Goal: Task Accomplishment & Management: Complete application form

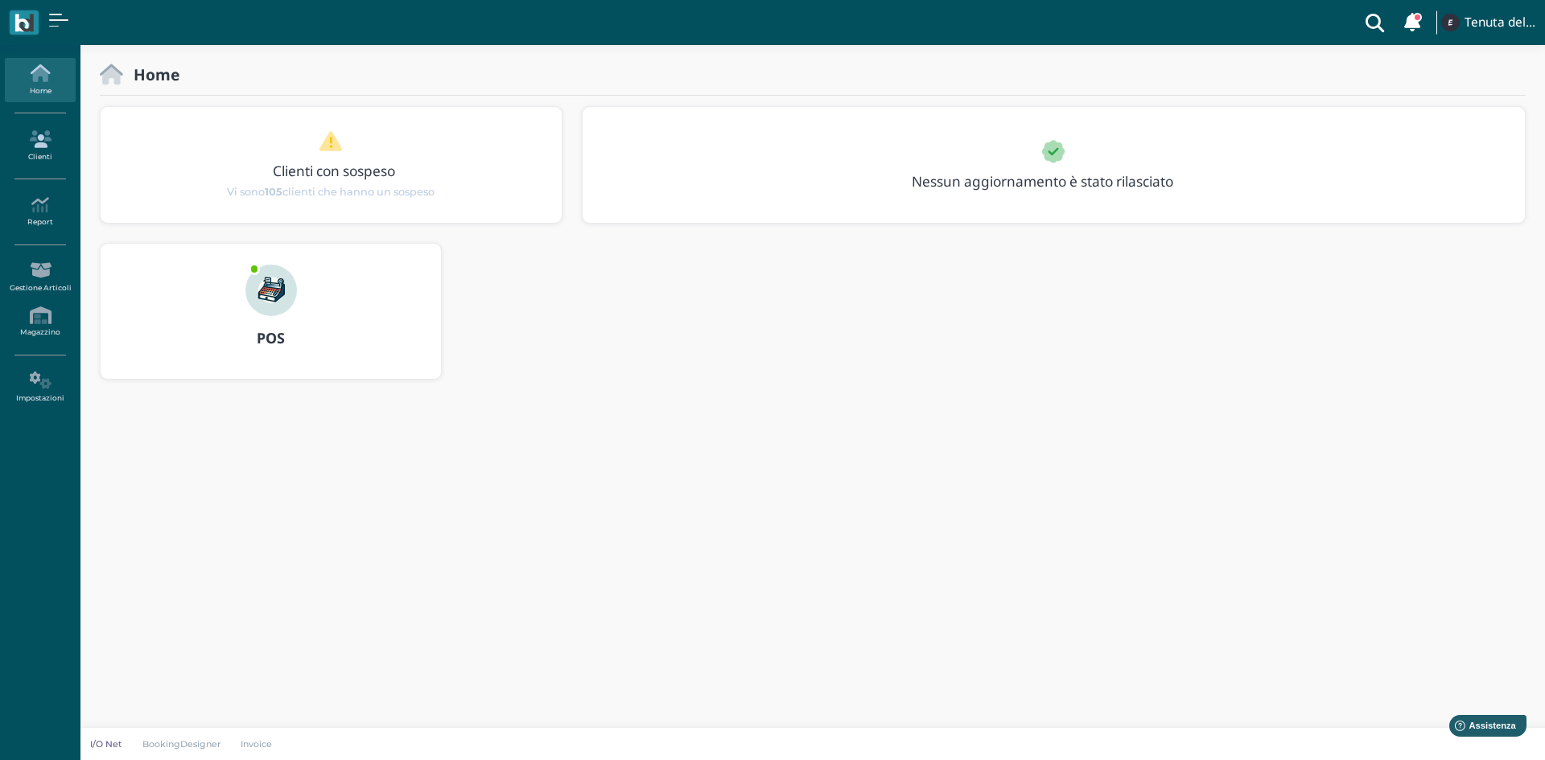
click at [41, 146] on icon at bounding box center [40, 139] width 70 height 18
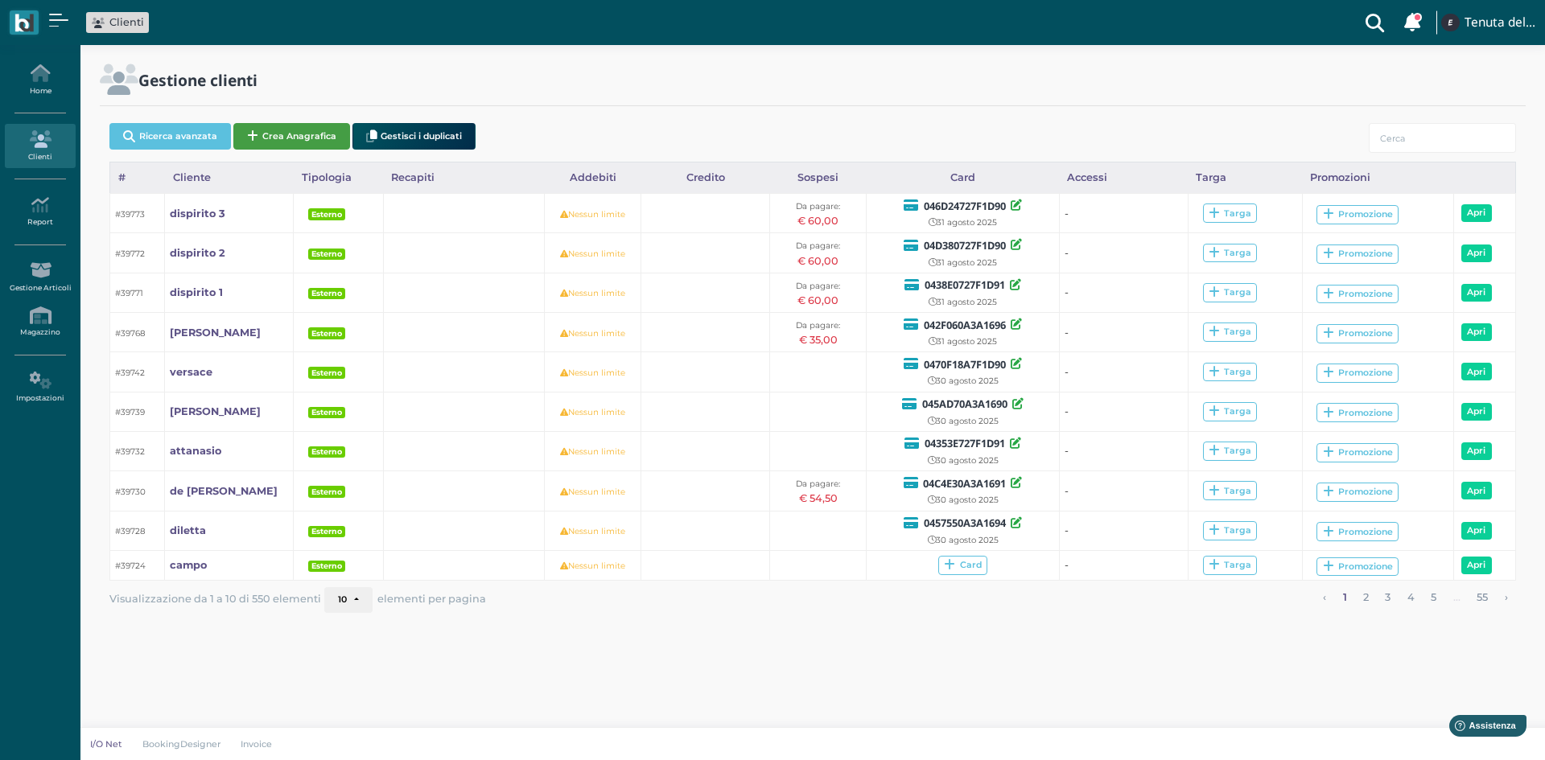
click at [288, 131] on button "Crea Anagrafica" at bounding box center [291, 136] width 117 height 27
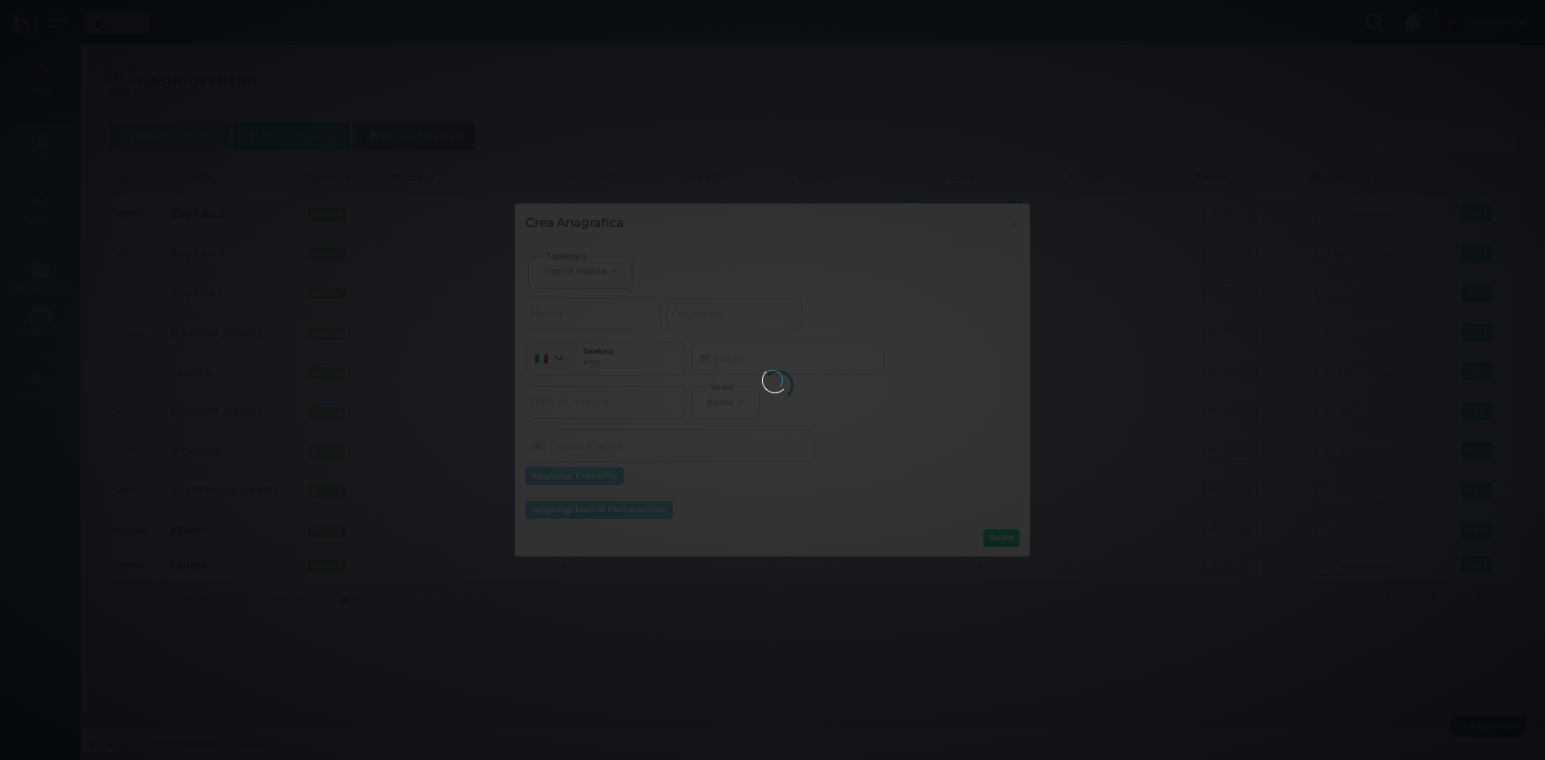
select select
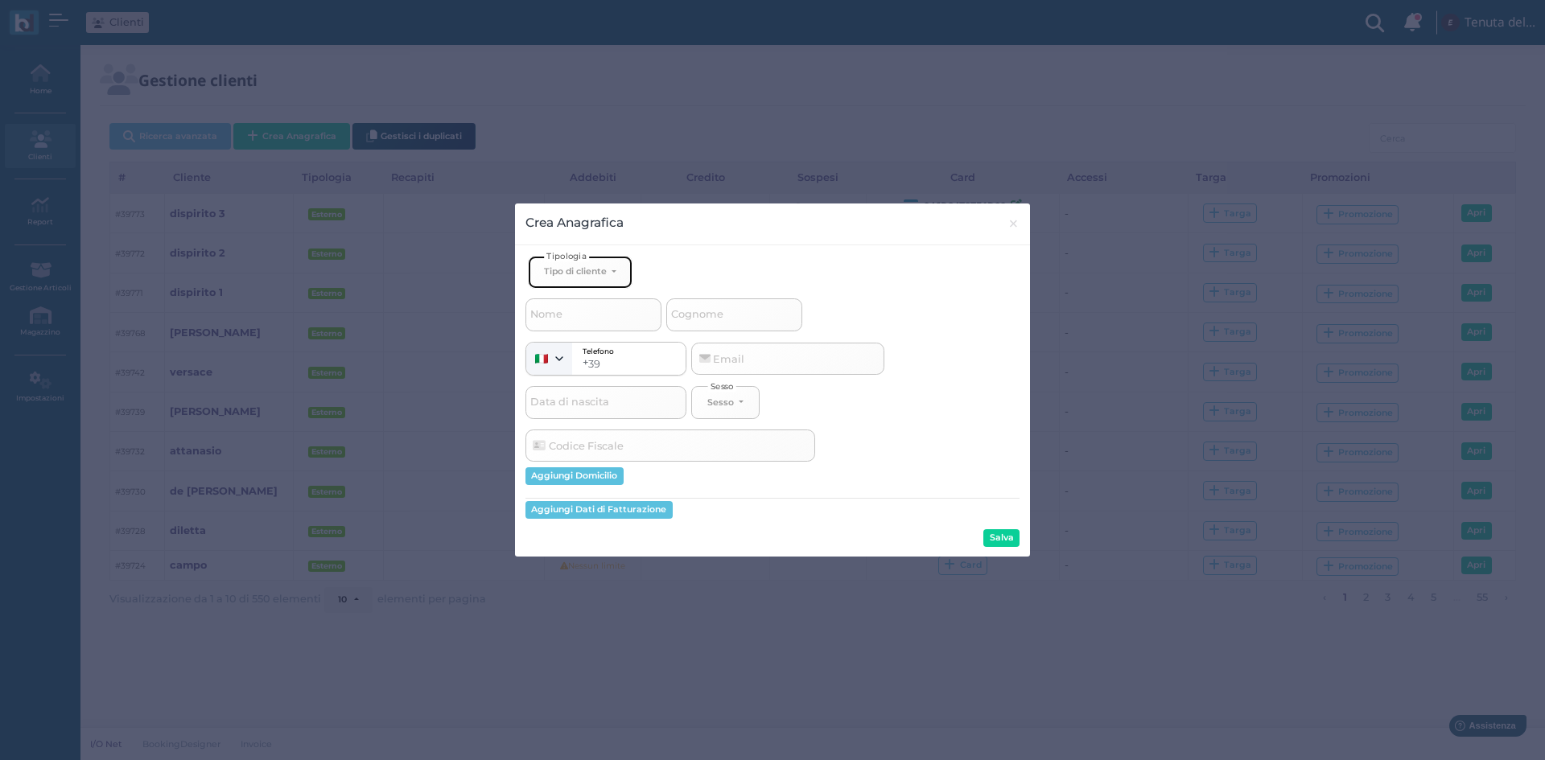
click at [611, 272] on button "Tipo di cliente" at bounding box center [580, 272] width 105 height 33
drag, startPoint x: 588, startPoint y: 321, endPoint x: 737, endPoint y: 307, distance: 149.5
click at [589, 323] on link "Esterno" at bounding box center [607, 325] width 157 height 19
select select "[object Object]"
select select
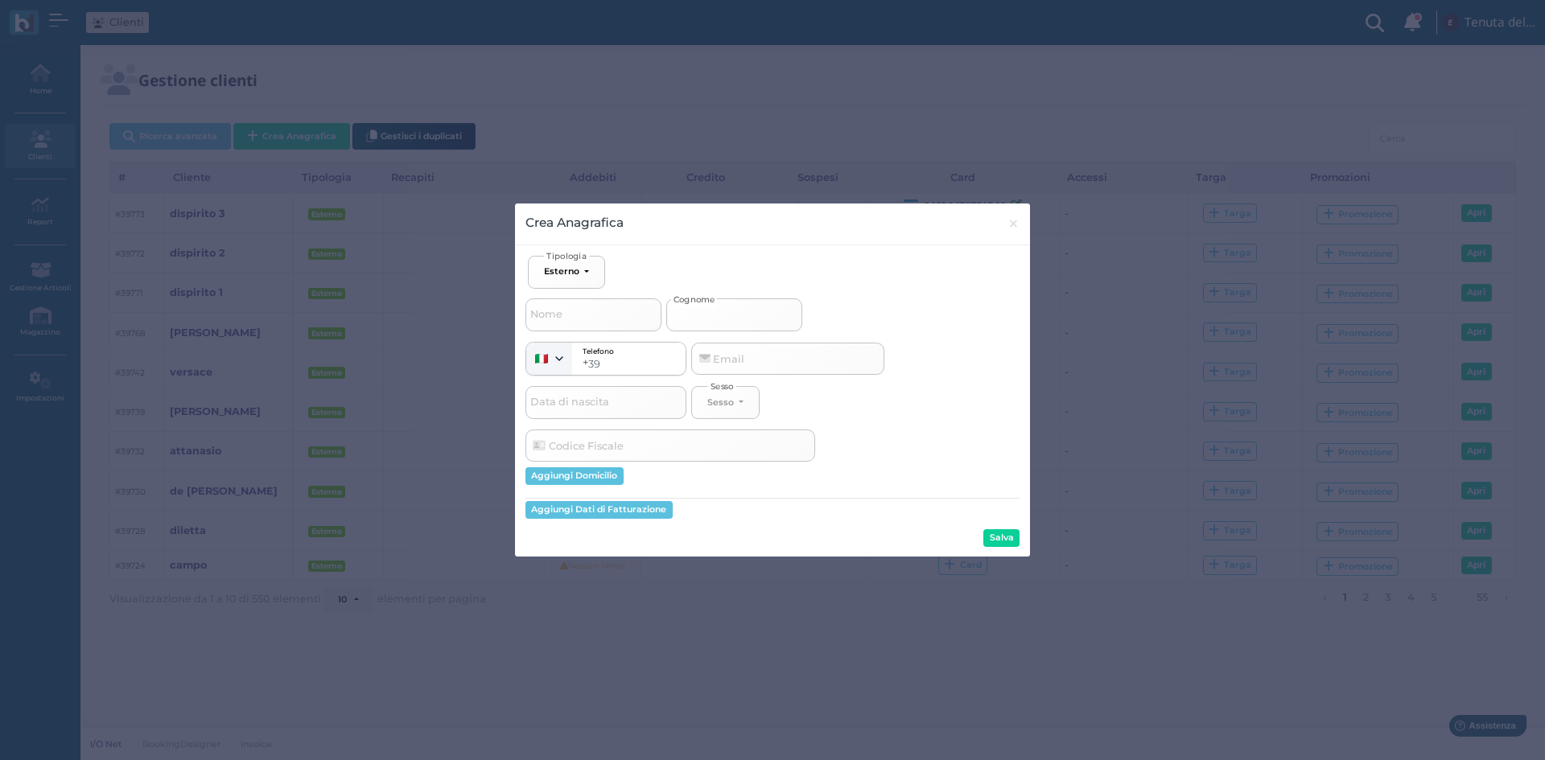
click at [738, 308] on input "Cognome" at bounding box center [734, 314] width 136 height 32
type input "d"
select select
type input "di"
select select
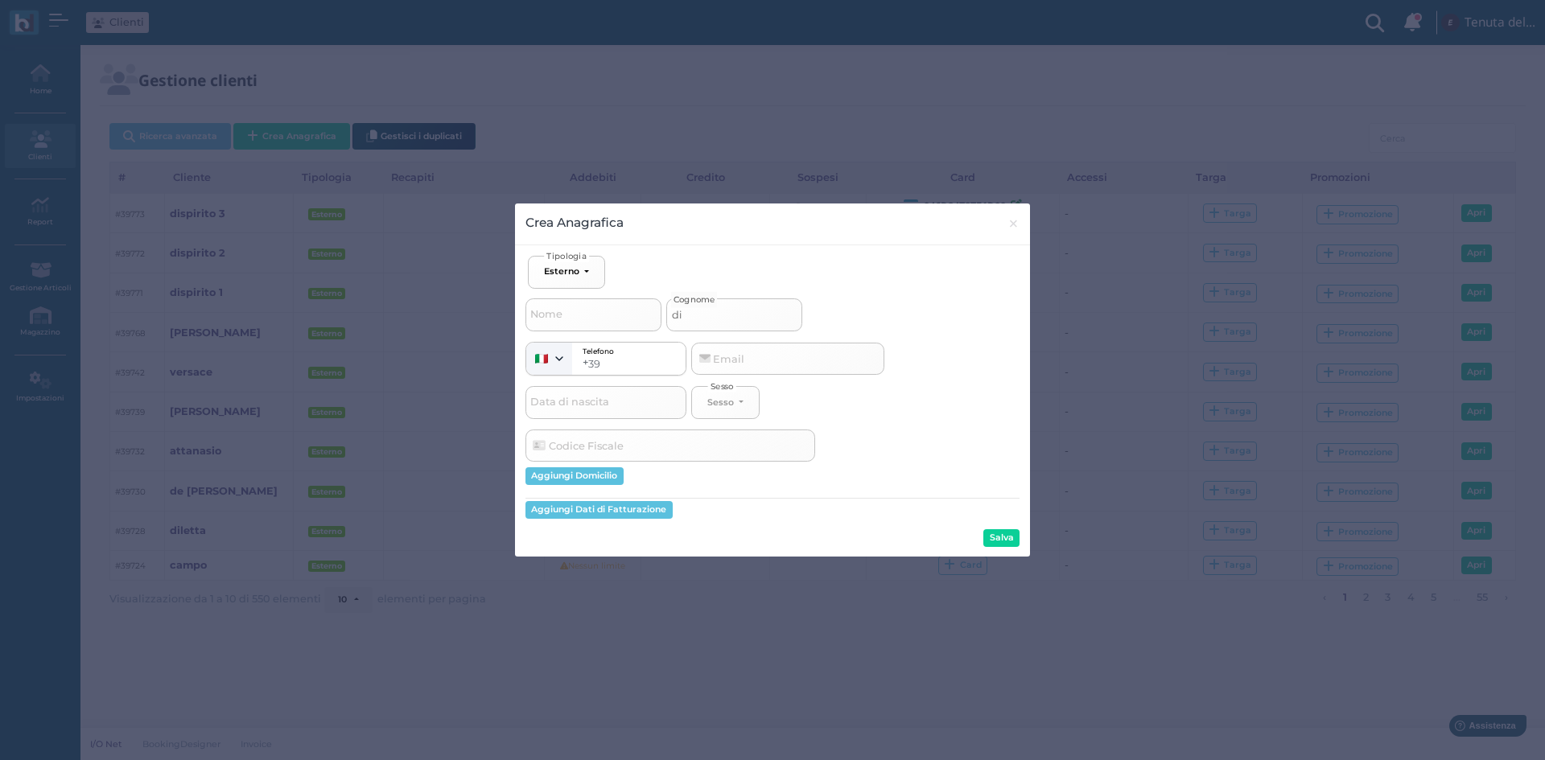
type input "dig"
select select
type input "digi"
select select
type input "digio"
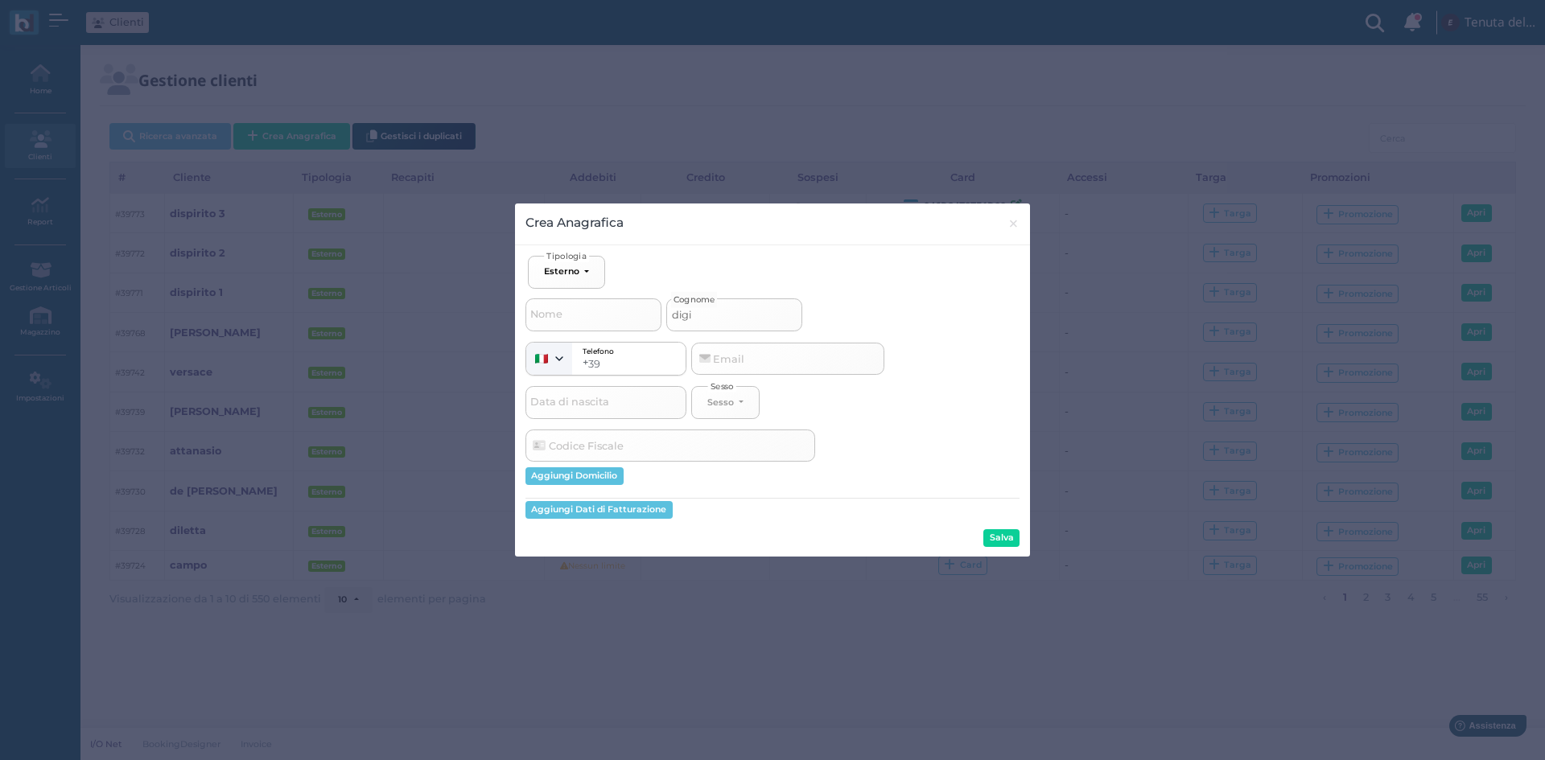
select select
type input "digiot"
select select
type input "digio"
select select
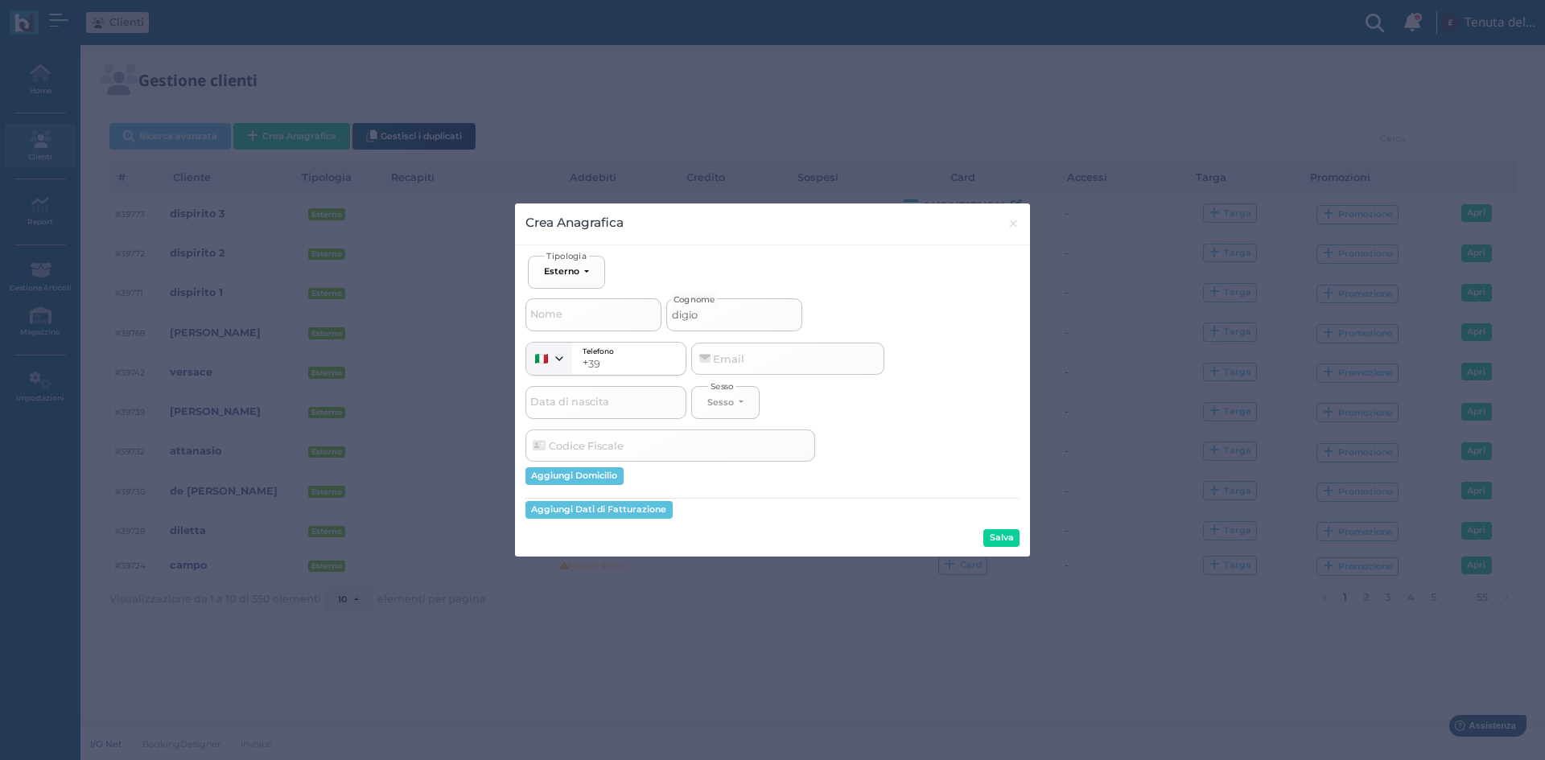
type input "digior"
select select
type input "digiorg"
select select
type input "[PERSON_NAME]"
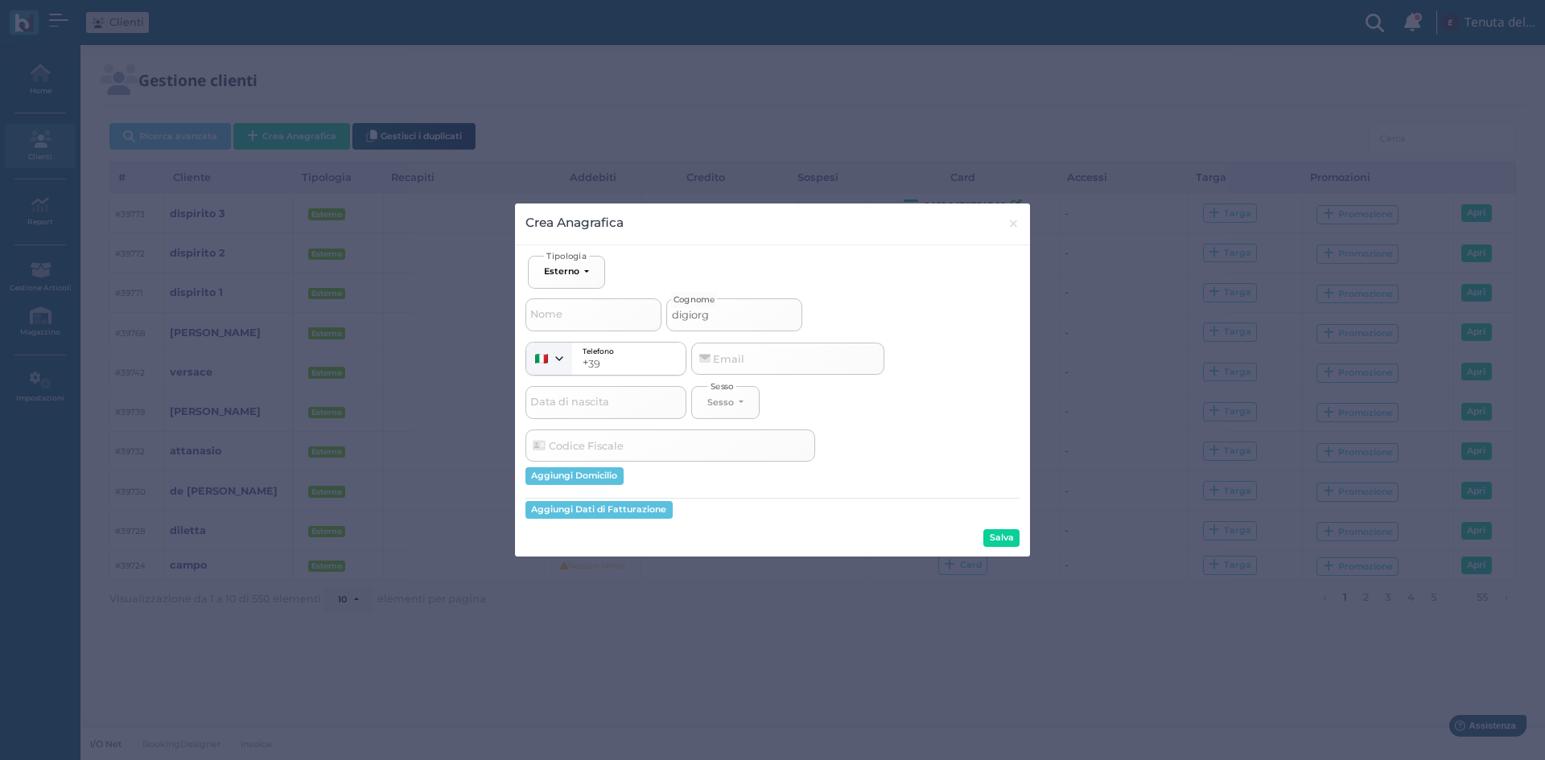
select select
type input "[PERSON_NAME]"
select select
type input "[PERSON_NAME]"
click at [998, 545] on button "Salva" at bounding box center [1001, 538] width 36 height 18
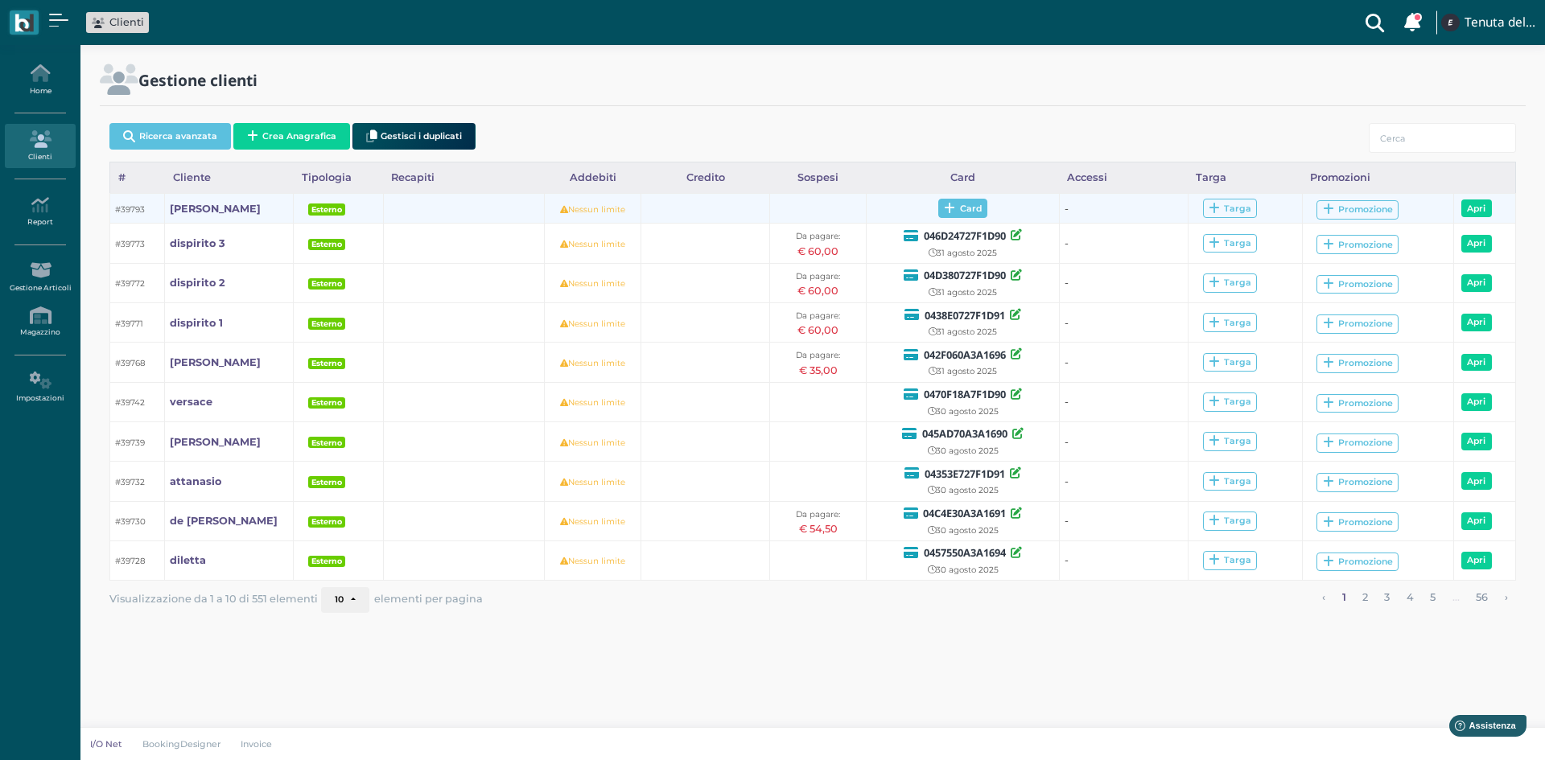
click at [966, 201] on span "Card" at bounding box center [962, 208] width 49 height 19
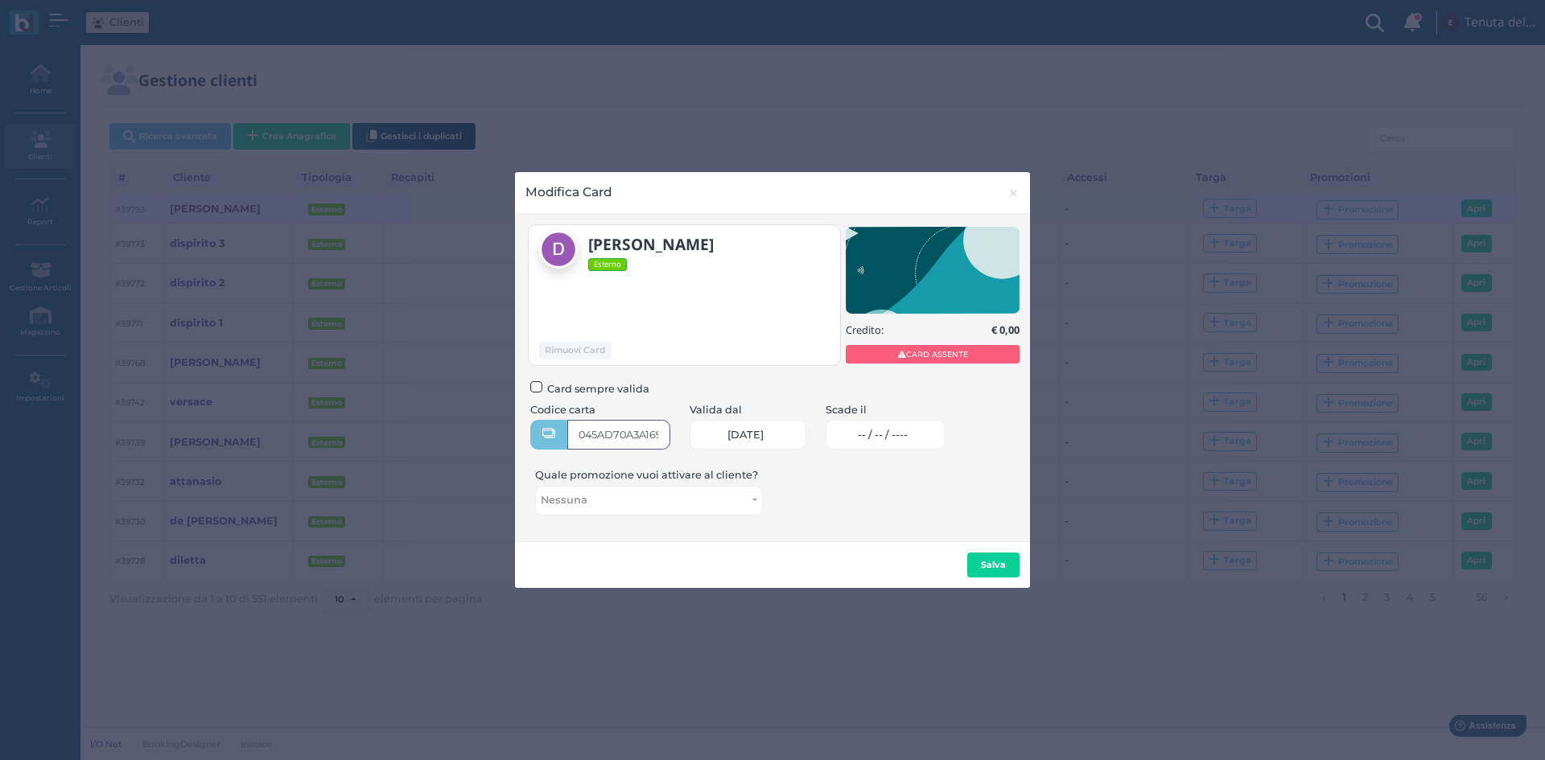
type input "045AD70A3A1690"
click at [886, 443] on link "-- / -- / ----" at bounding box center [885, 435] width 120 height 30
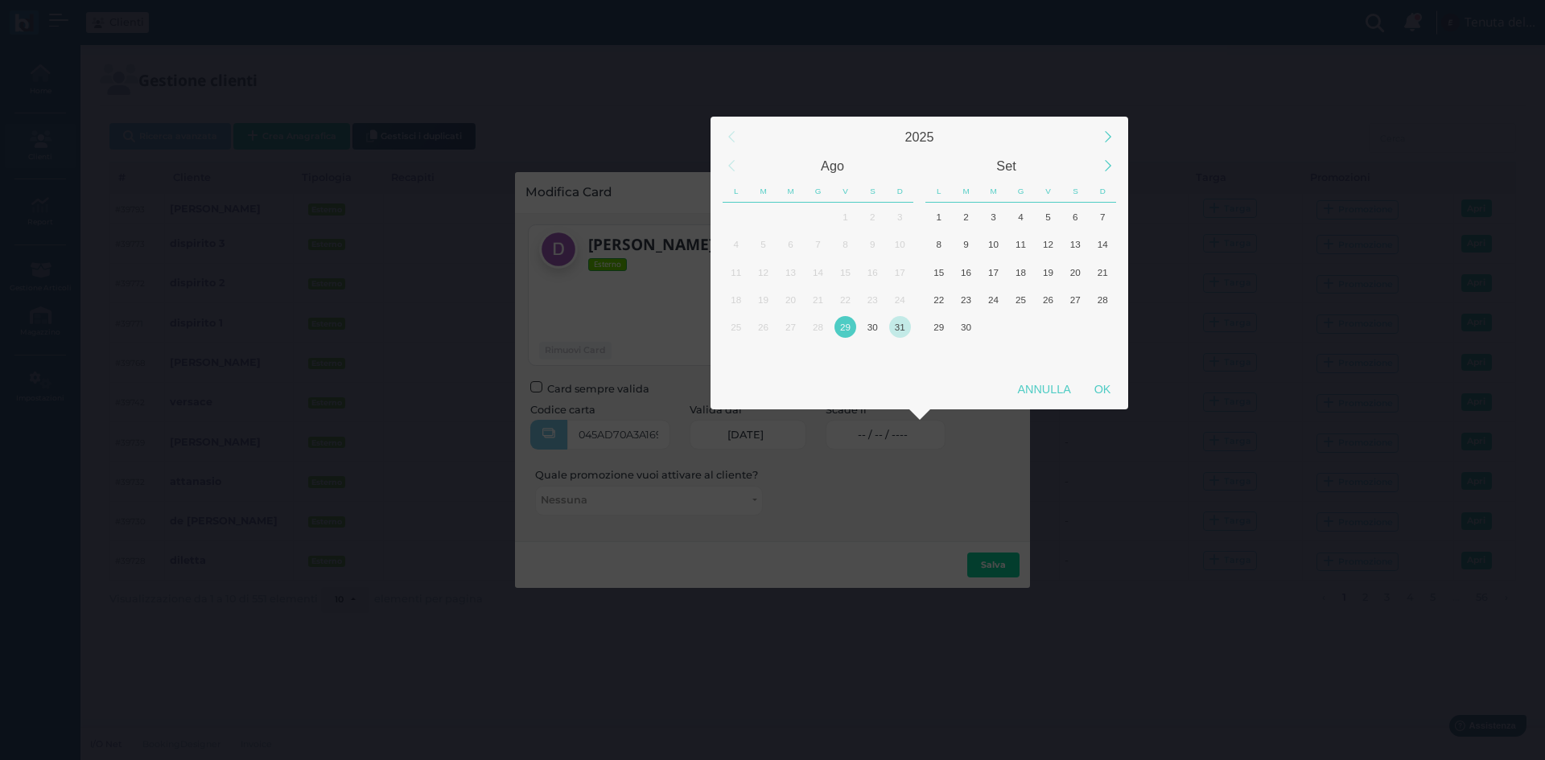
click at [900, 326] on div "31" at bounding box center [900, 327] width 22 height 22
click at [1104, 388] on div "OK" at bounding box center [1102, 389] width 40 height 29
type input "31/08/2025"
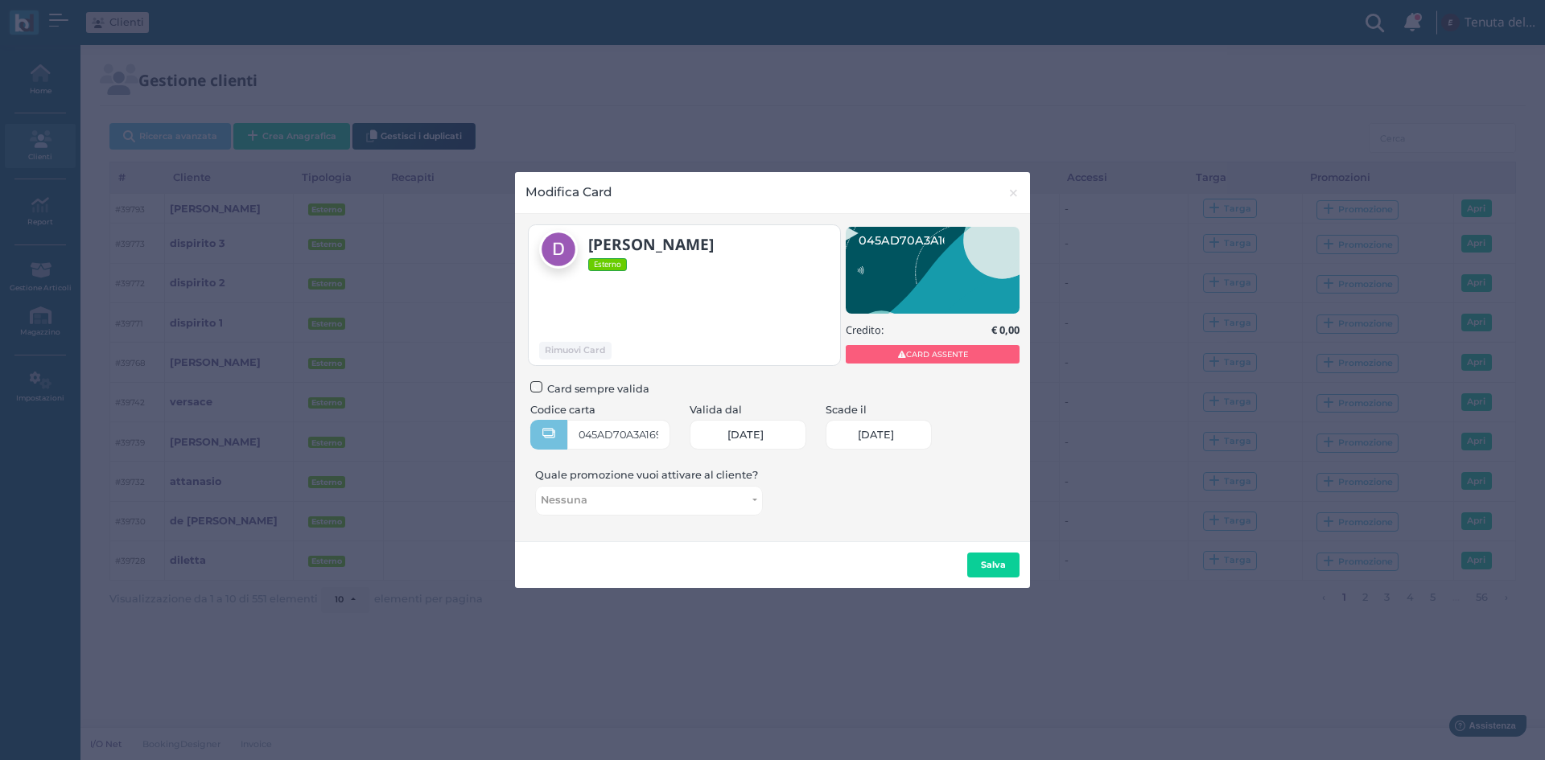
scroll to position [0, 66]
click at [993, 556] on button "Salva" at bounding box center [993, 566] width 52 height 26
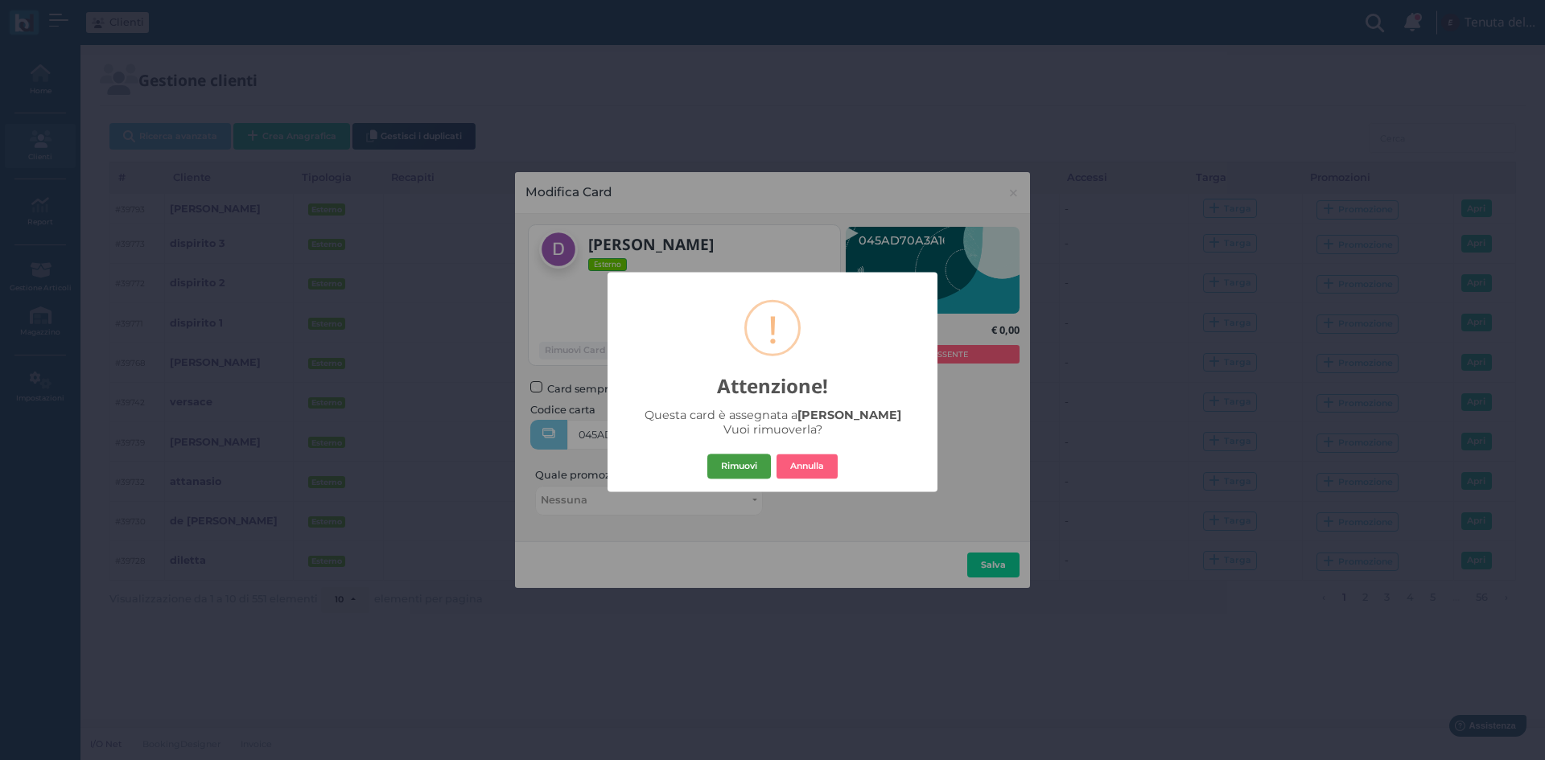
click at [739, 471] on button "Rimuovi" at bounding box center [739, 467] width 64 height 26
